Goal: Task Accomplishment & Management: Complete application form

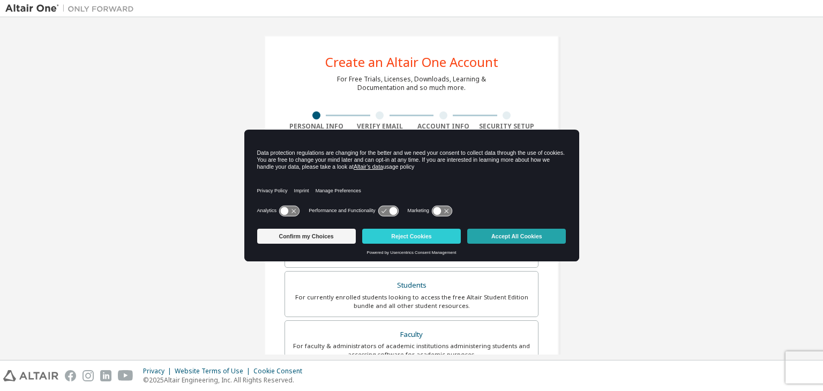
click at [518, 239] on button "Accept All Cookies" at bounding box center [516, 236] width 99 height 15
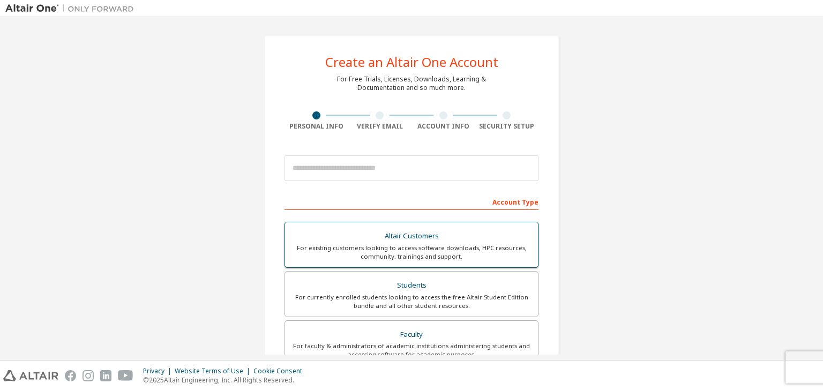
scroll to position [79, 0]
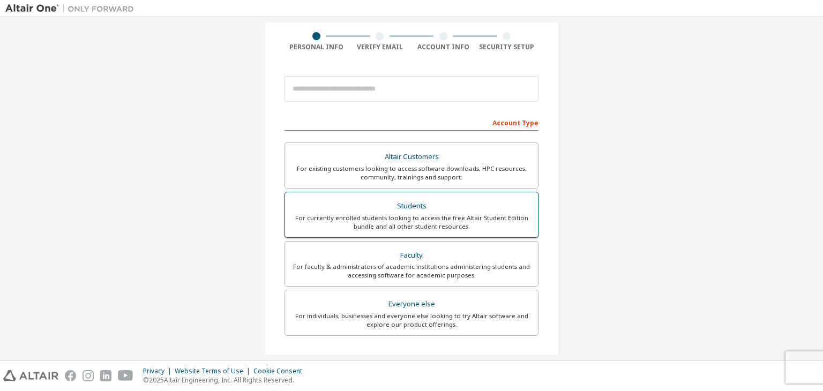
click at [398, 200] on div "Students" at bounding box center [411, 206] width 240 height 15
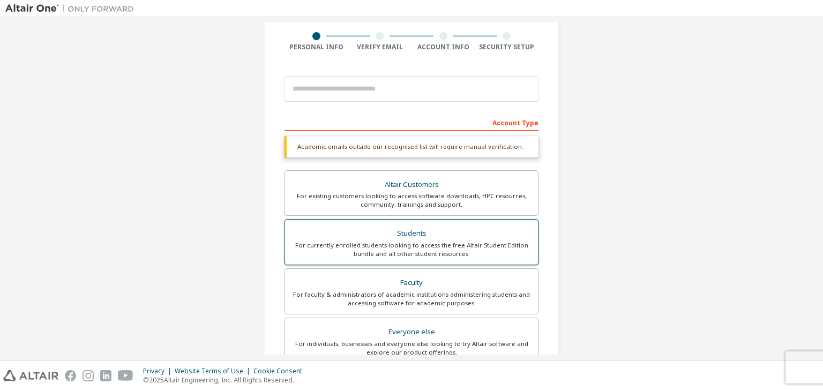
click at [413, 246] on div "For currently enrolled students looking to access the free Altair Student Editi…" at bounding box center [411, 249] width 240 height 17
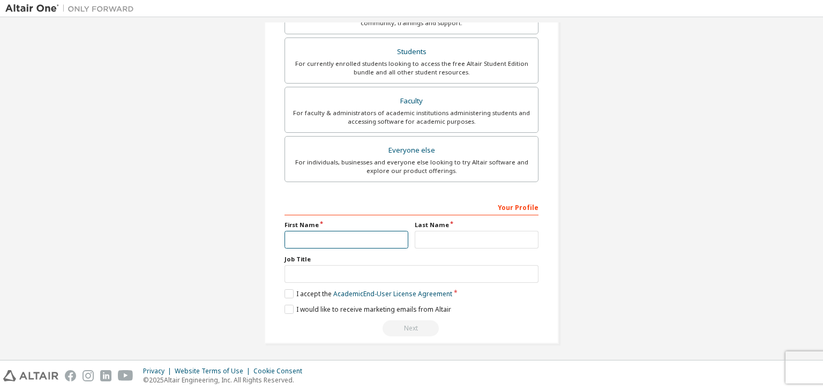
click at [350, 235] on input "text" at bounding box center [346, 240] width 124 height 18
type input "*******"
click at [451, 235] on input "text" at bounding box center [476, 240] width 124 height 18
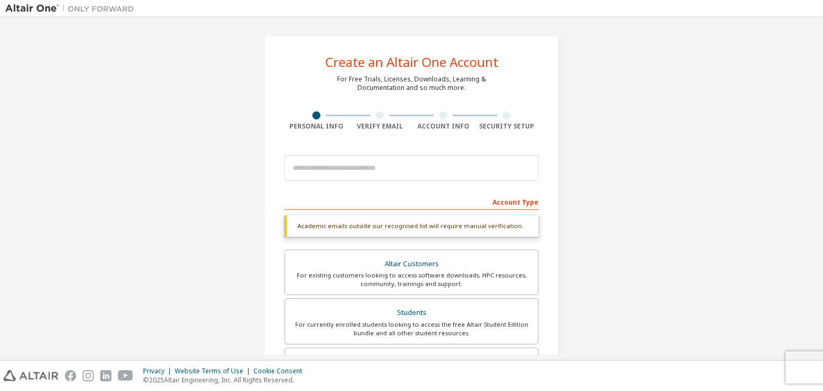
type input "****"
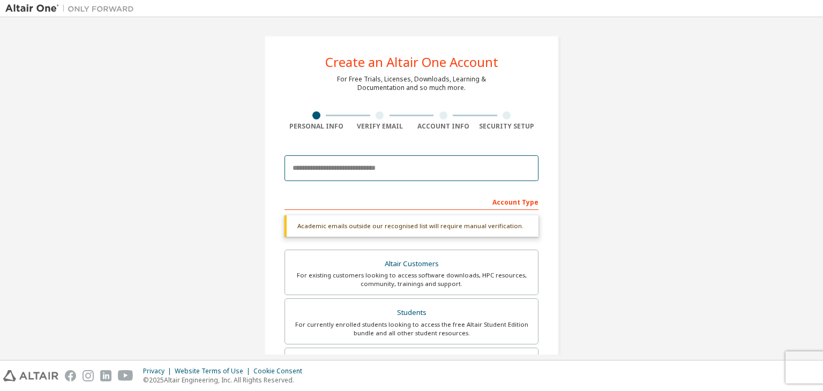
click at [389, 170] on input "email" at bounding box center [411, 168] width 254 height 26
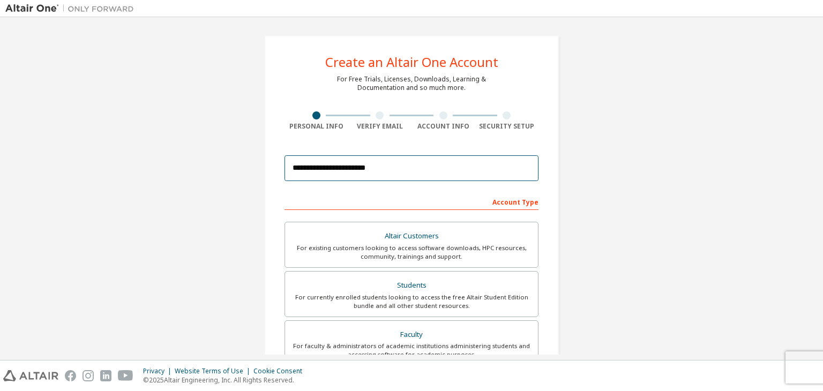
scroll to position [233, 0]
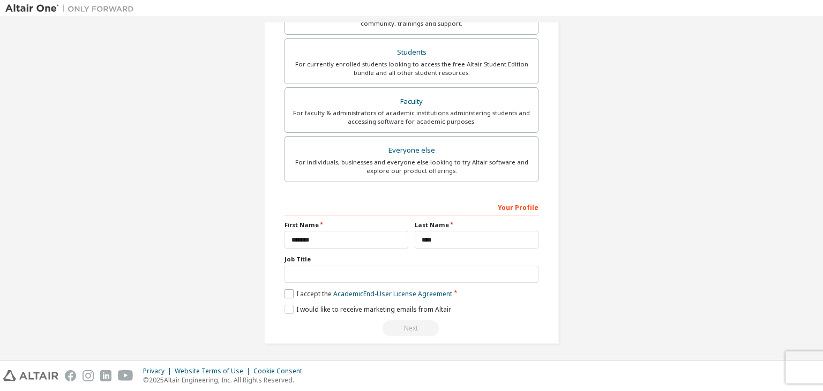
type input "**********"
click at [290, 292] on label "I accept the Academic End-User License Agreement" at bounding box center [368, 293] width 168 height 9
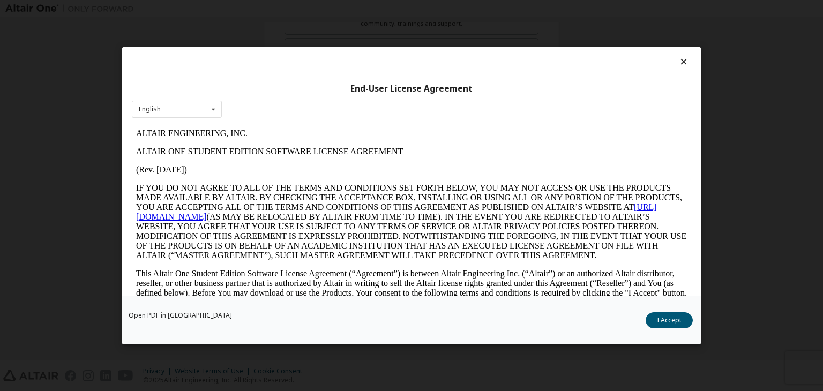
scroll to position [0, 0]
click at [664, 313] on button "I Accept" at bounding box center [668, 320] width 47 height 16
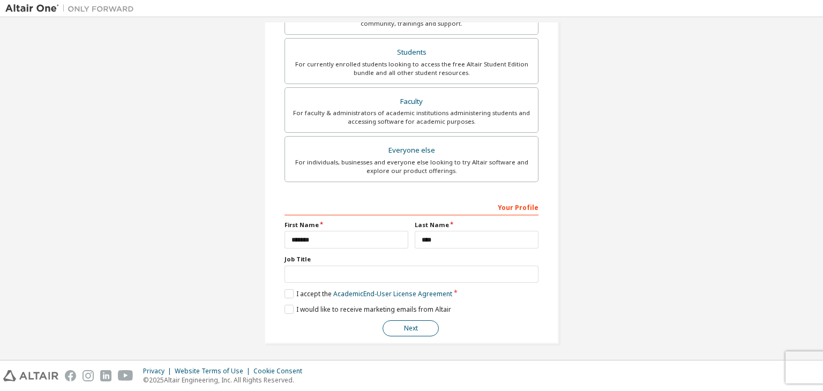
click at [424, 326] on button "Next" at bounding box center [410, 328] width 56 height 16
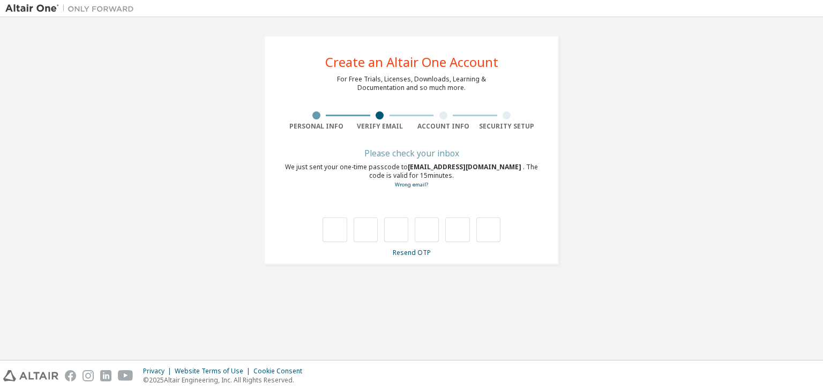
type input "*"
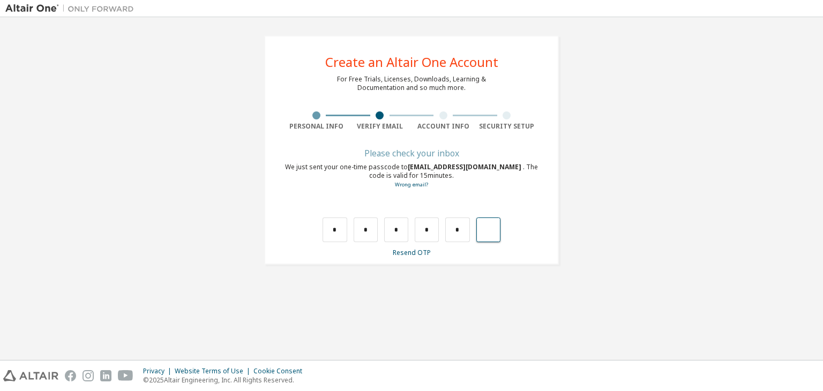
type input "*"
